Goal: Feedback & Contribution: Leave review/rating

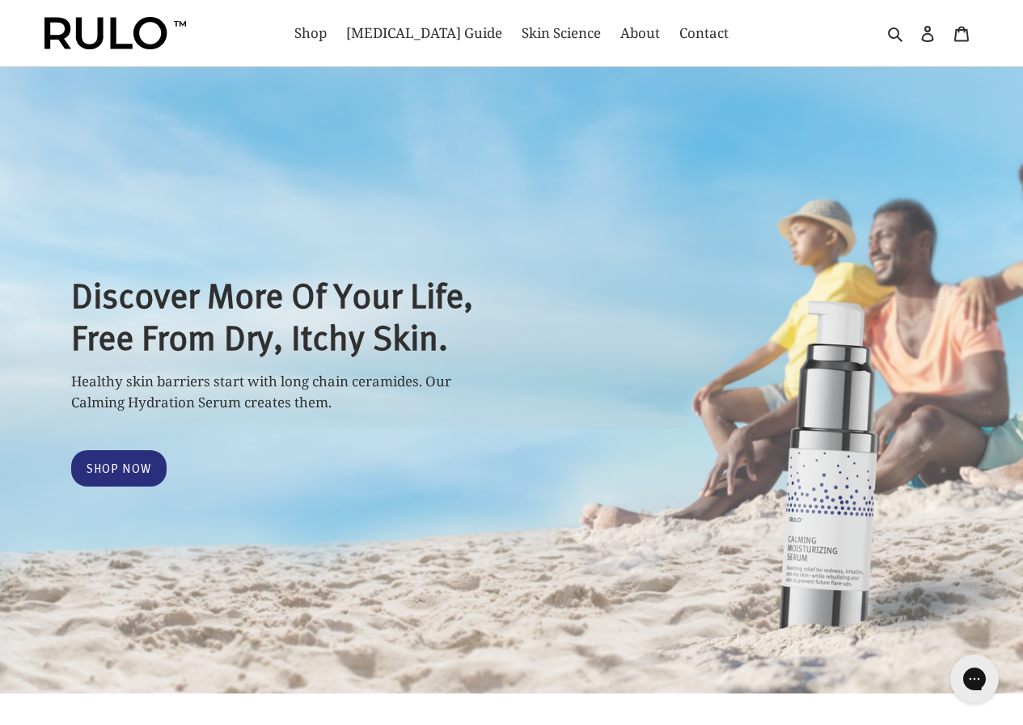
select select "most-helpful"
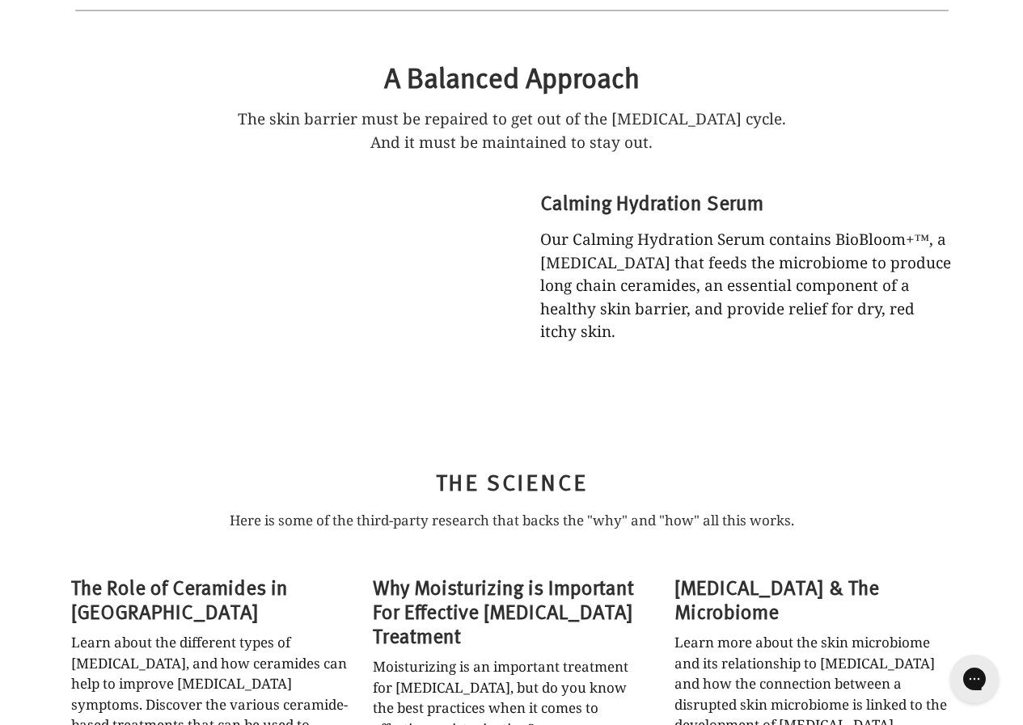
scroll to position [3808, 0]
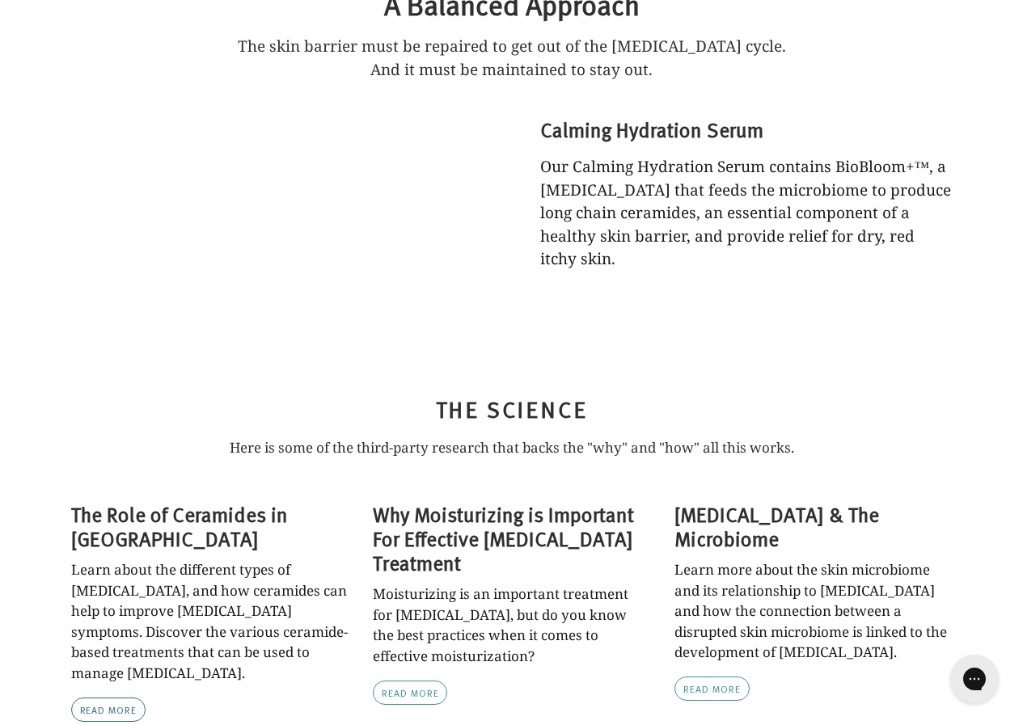
click at [87, 698] on link "Read More" at bounding box center [108, 710] width 75 height 24
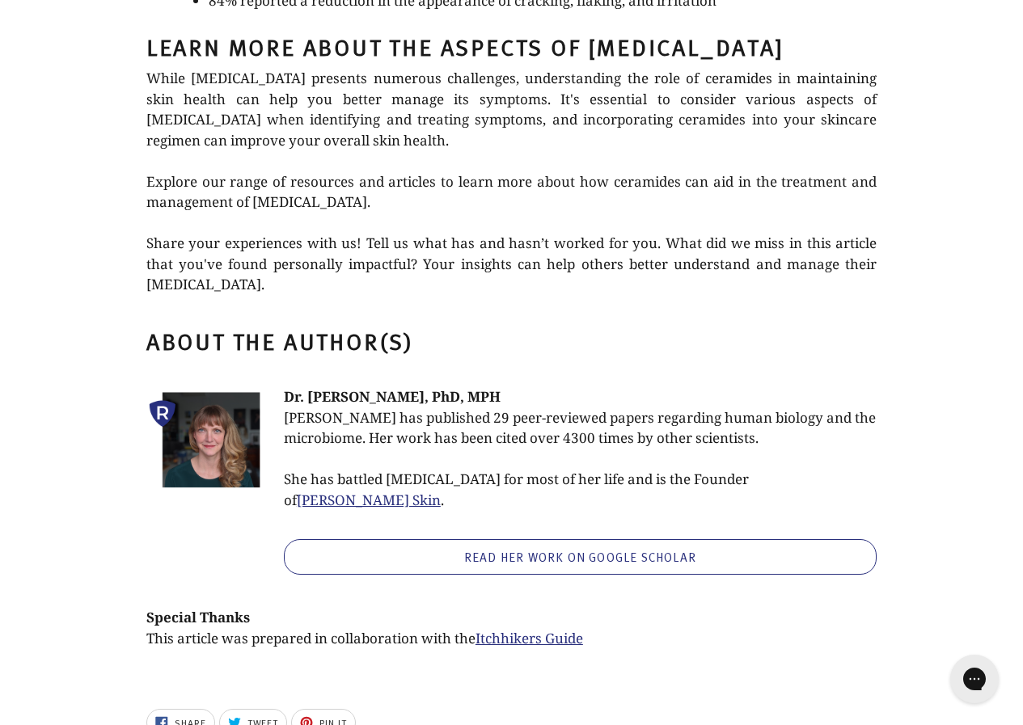
scroll to position [4044, 0]
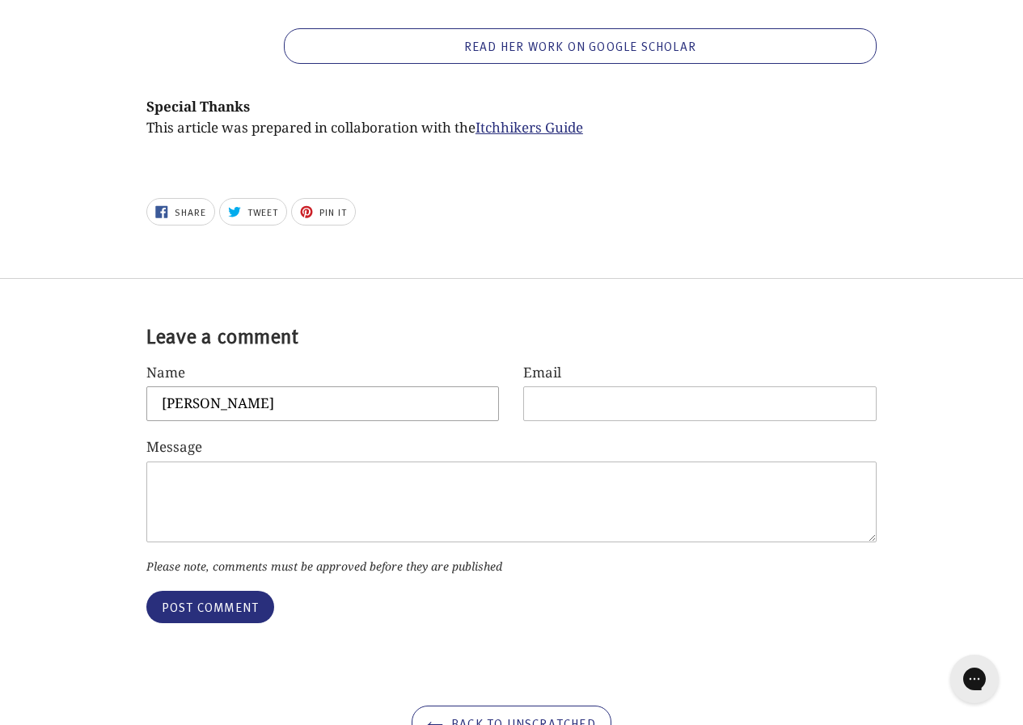
scroll to position [4580, 0]
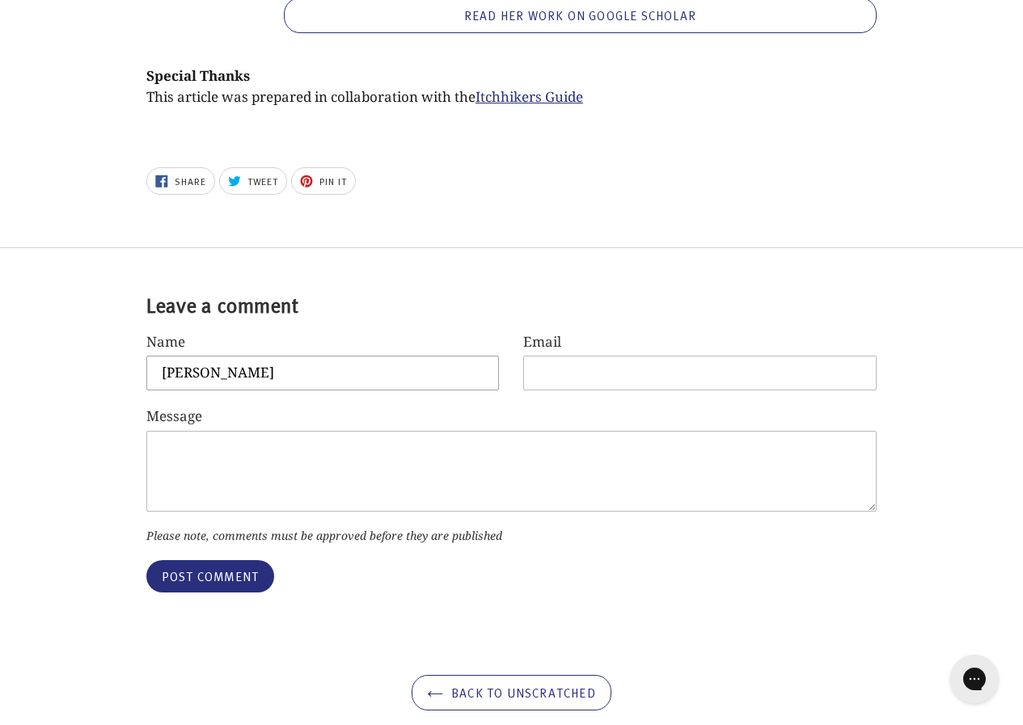
type input "[PERSON_NAME]"
click at [292, 431] on textarea "Message" at bounding box center [511, 471] width 730 height 81
type textarea "27"
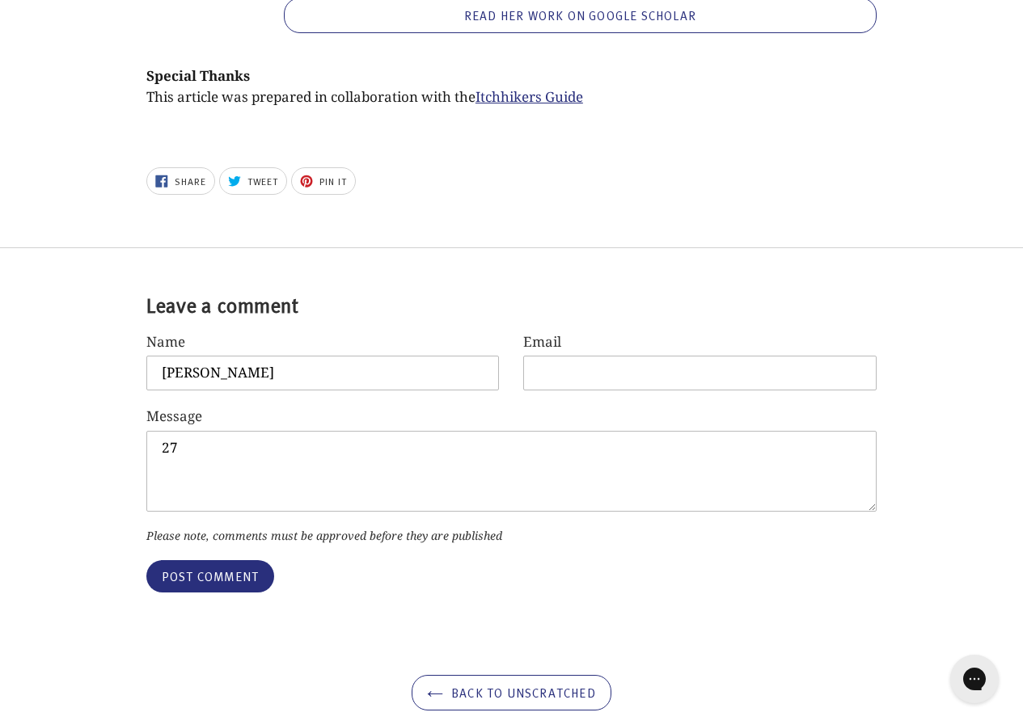
type input "Lee_Renner@hotmail.com"
click at [159, 560] on input "Post comment" at bounding box center [210, 576] width 128 height 32
